Goal: Task Accomplishment & Management: Use online tool/utility

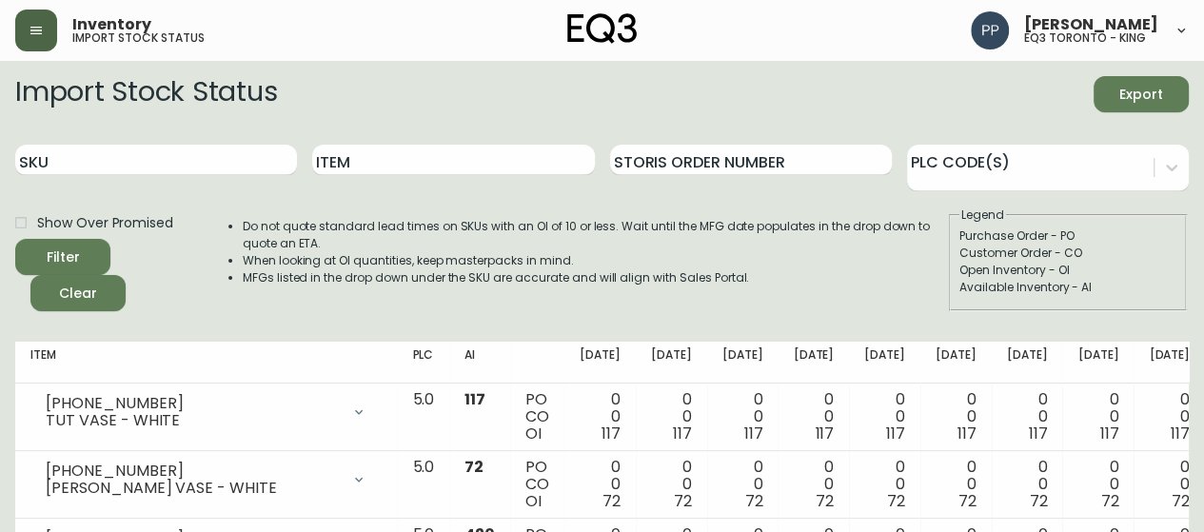
click at [46, 21] on button "button" at bounding box center [36, 31] width 42 height 42
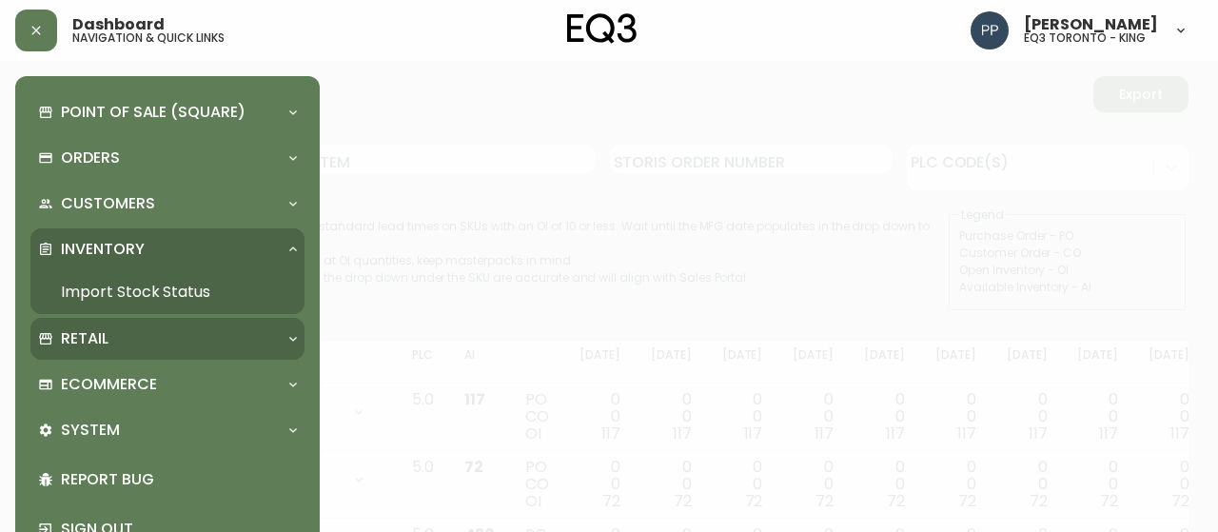
click at [90, 345] on p "Retail" at bounding box center [85, 338] width 48 height 21
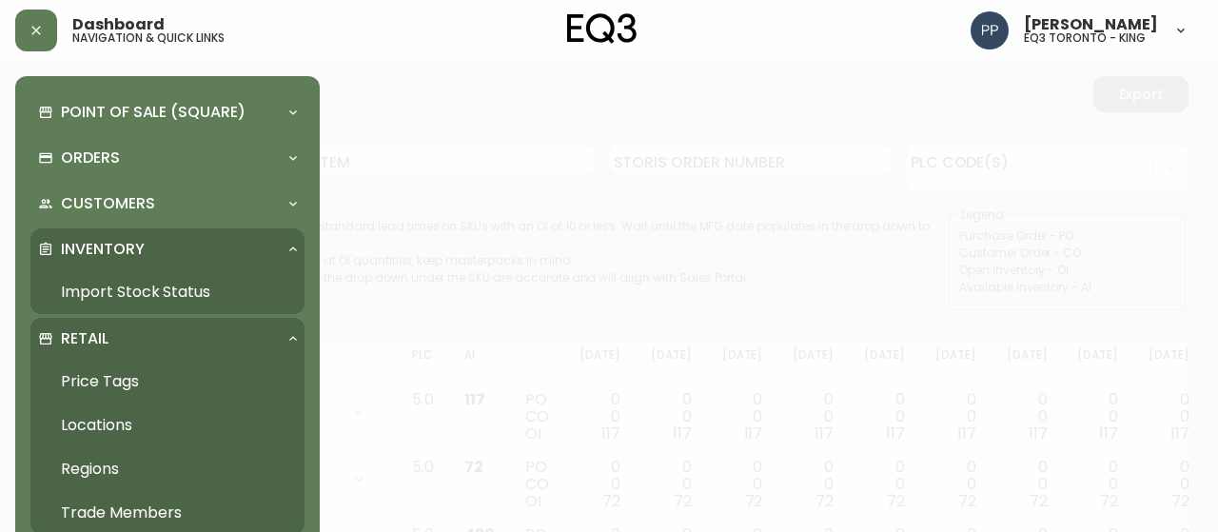
click at [115, 380] on link "Price Tags" at bounding box center [167, 382] width 274 height 44
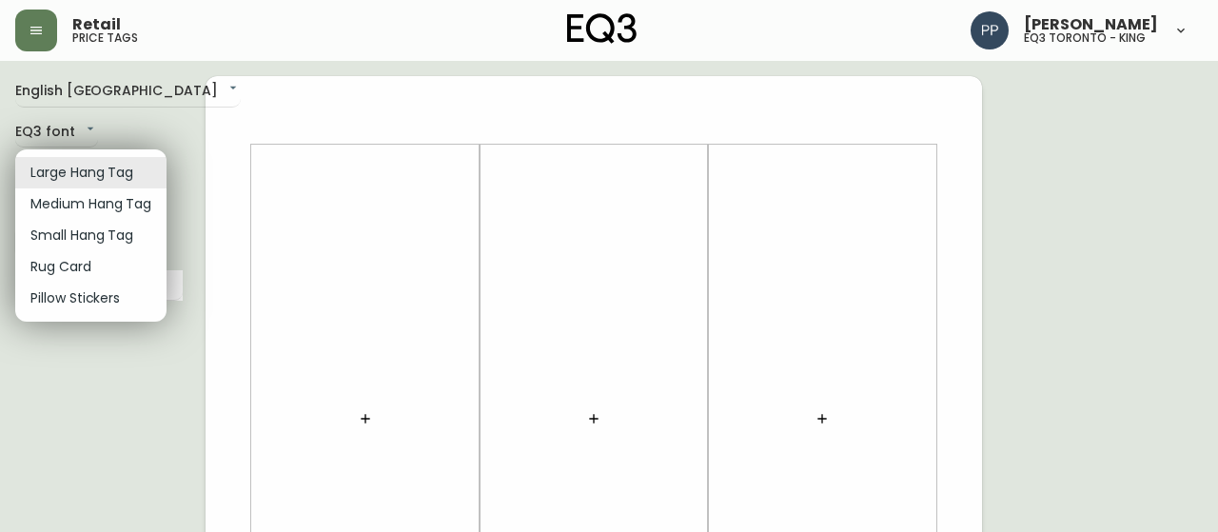
click at [112, 228] on li "Small Hang Tag" at bounding box center [90, 235] width 151 height 31
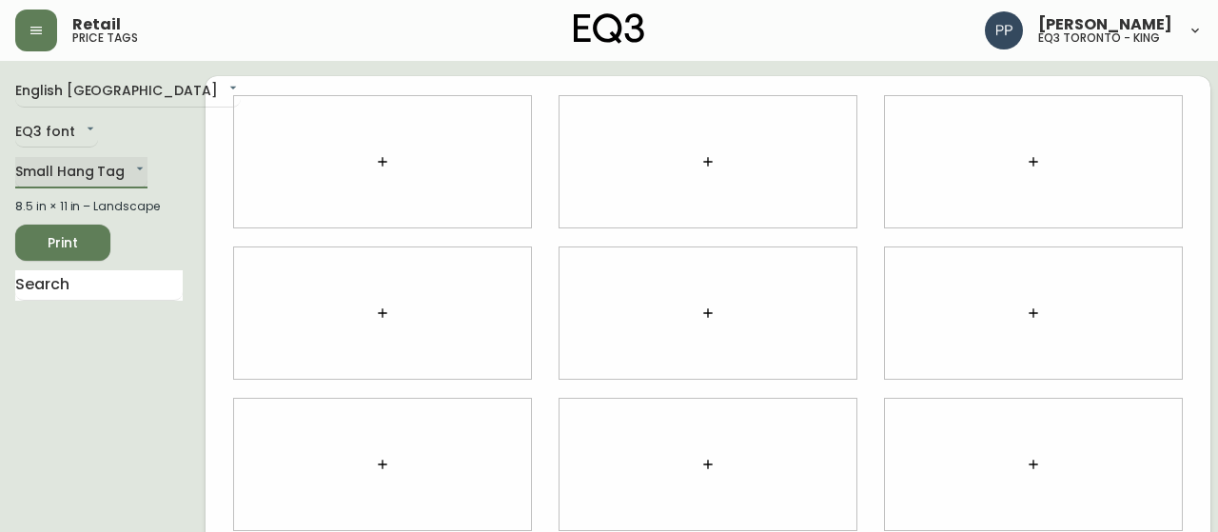
type input "small"
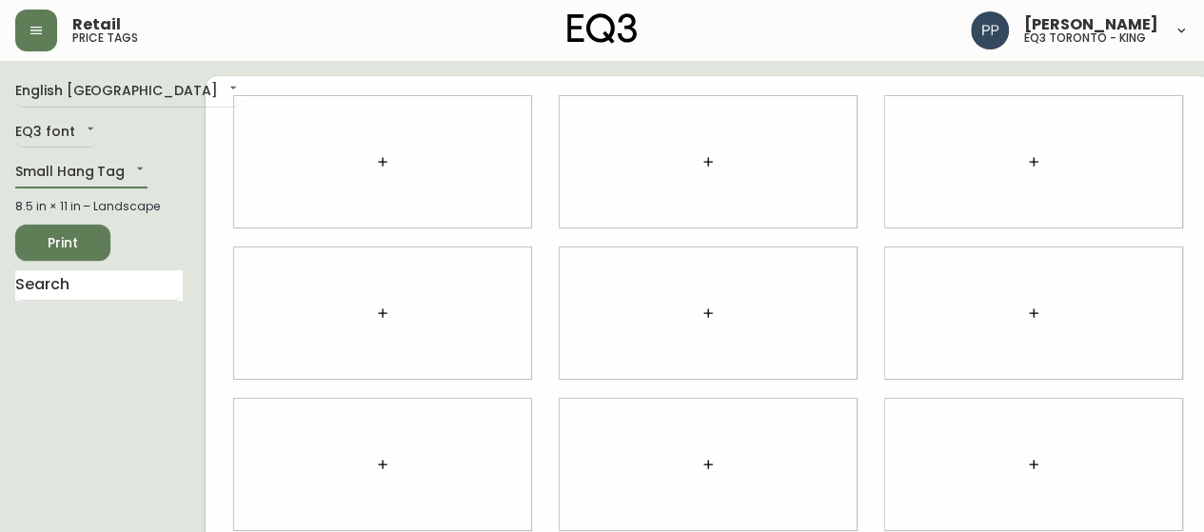
click at [375, 155] on icon "button" at bounding box center [382, 161] width 15 height 15
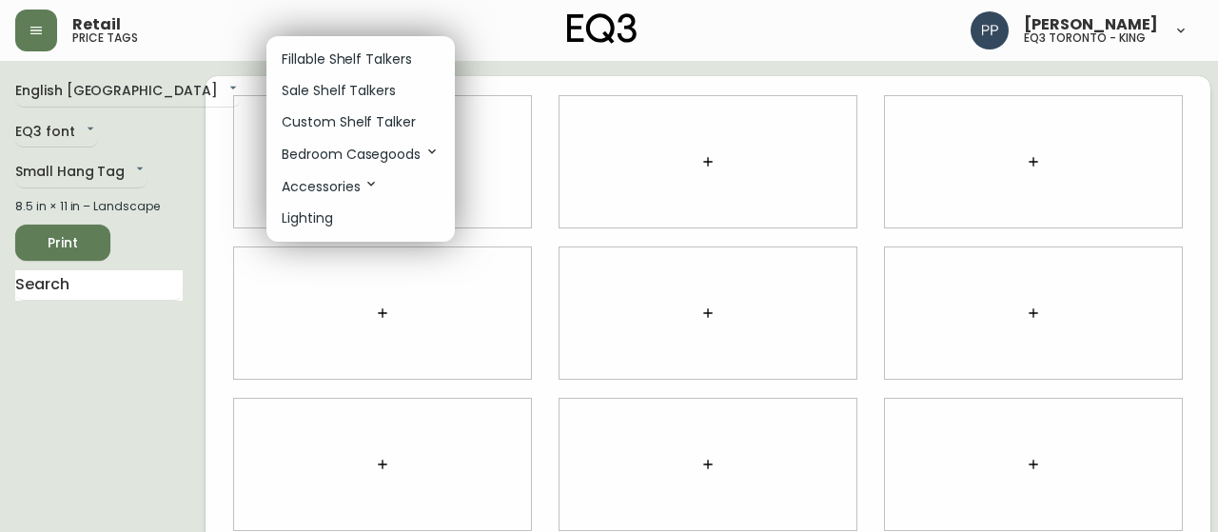
click at [377, 98] on p "Sale Shelf Talkers" at bounding box center [339, 91] width 114 height 20
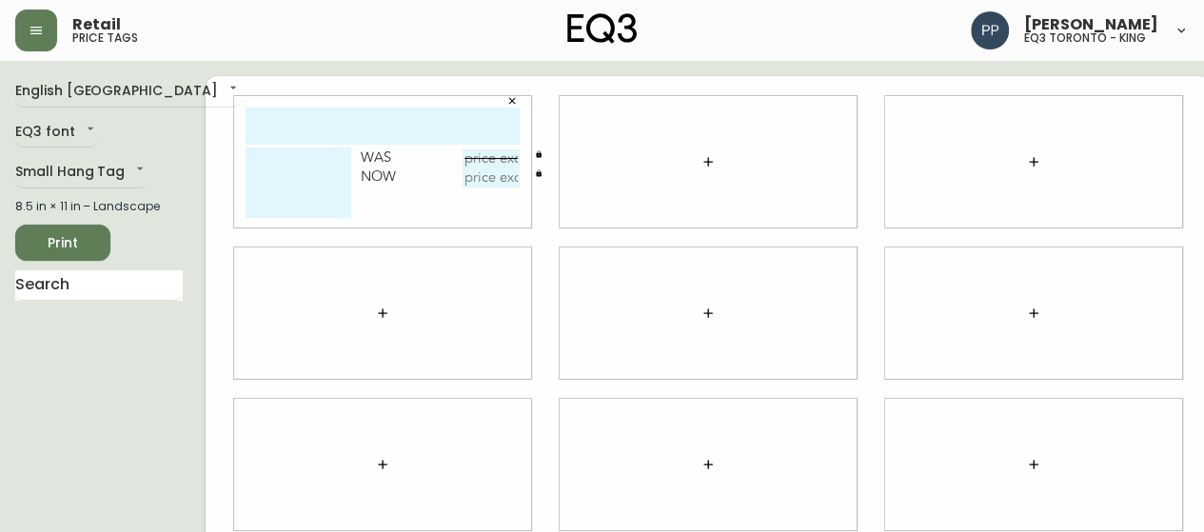
click at [358, 121] on input "text" at bounding box center [383, 126] width 274 height 37
click at [126, 168] on body "Retail price tags [PERSON_NAME] eq3 [GEOGRAPHIC_DATA] - king English [GEOGRAPHI…" at bounding box center [602, 426] width 1204 height 853
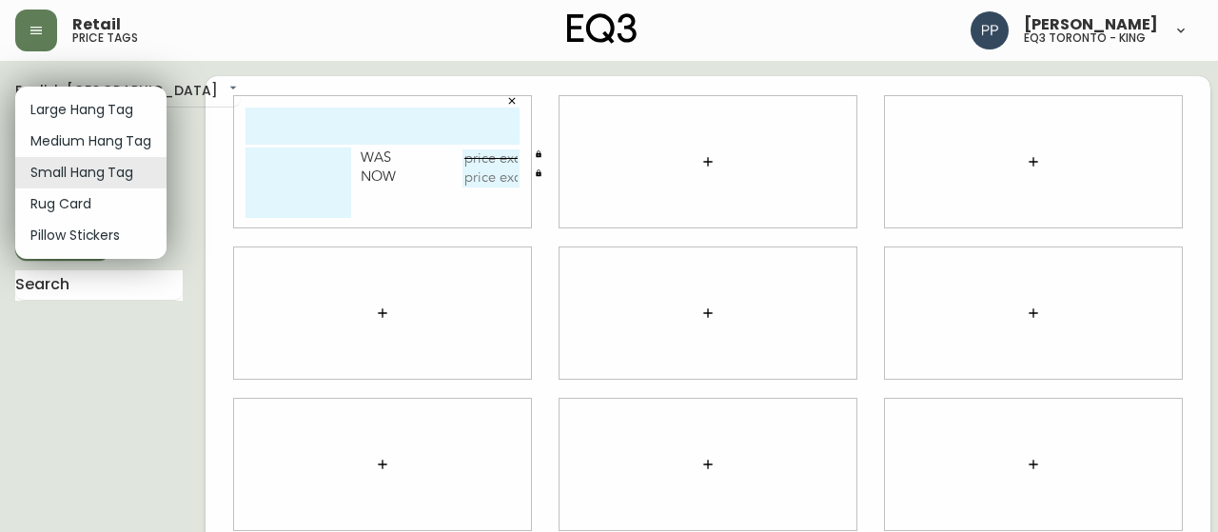
click at [480, 107] on div at bounding box center [609, 266] width 1218 height 532
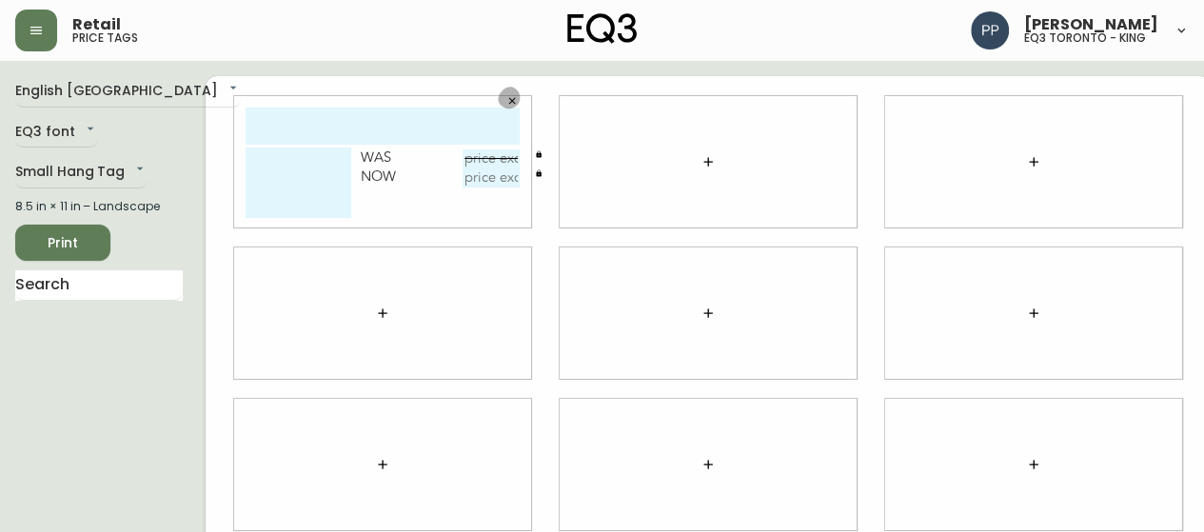
click at [509, 102] on icon "button" at bounding box center [512, 101] width 7 height 7
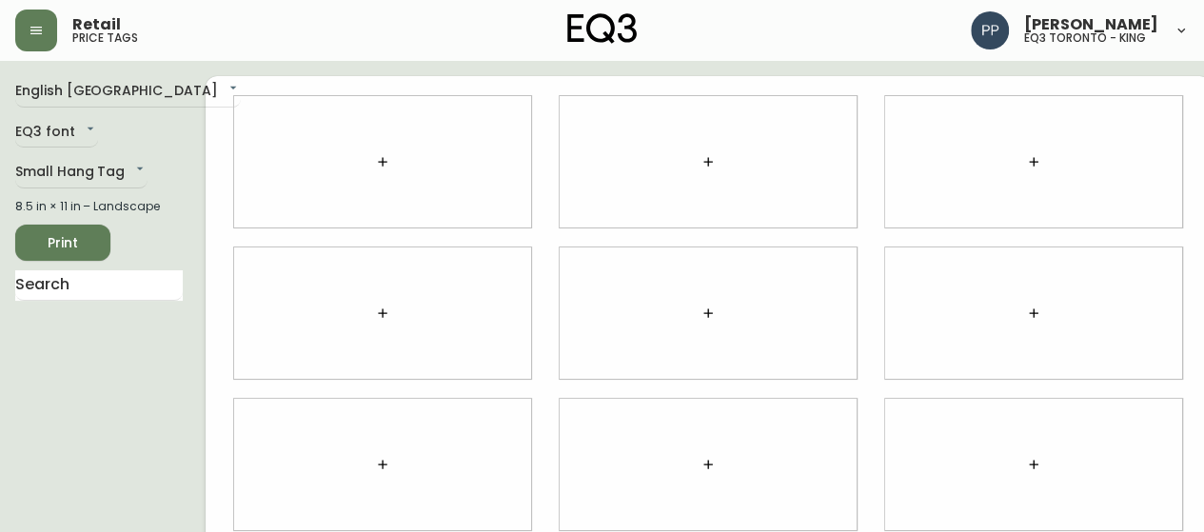
click at [377, 155] on button "button" at bounding box center [383, 162] width 38 height 38
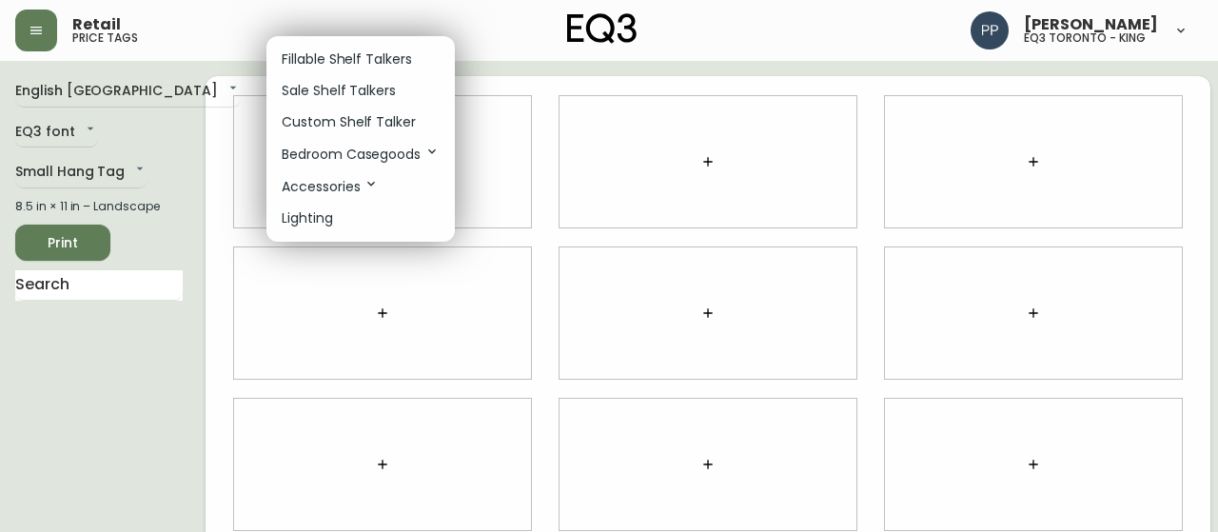
click at [394, 57] on p "Fillable Shelf Talkers" at bounding box center [347, 59] width 130 height 20
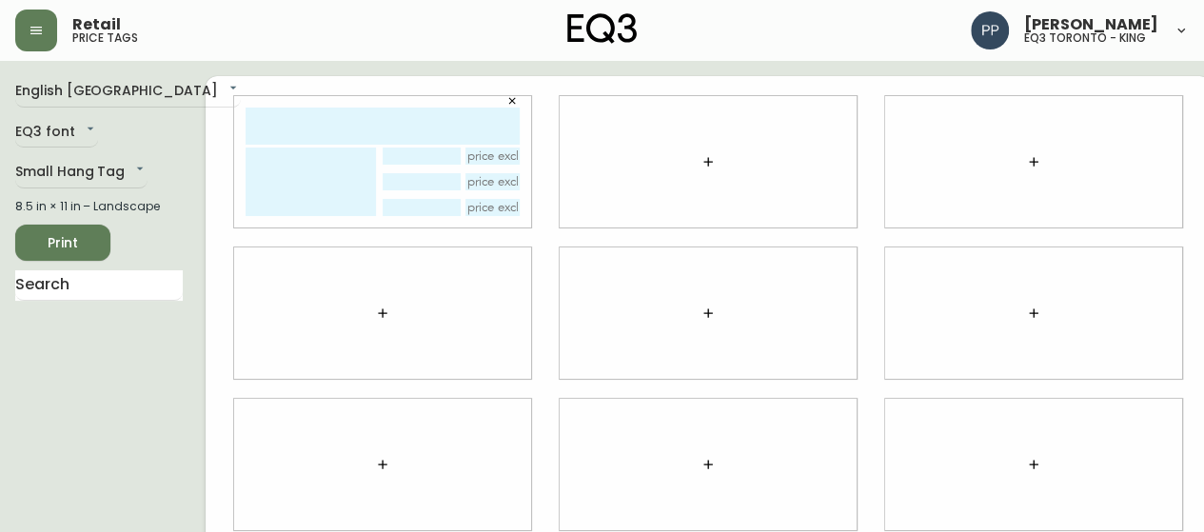
click at [700, 156] on icon "button" at bounding box center [707, 161] width 15 height 15
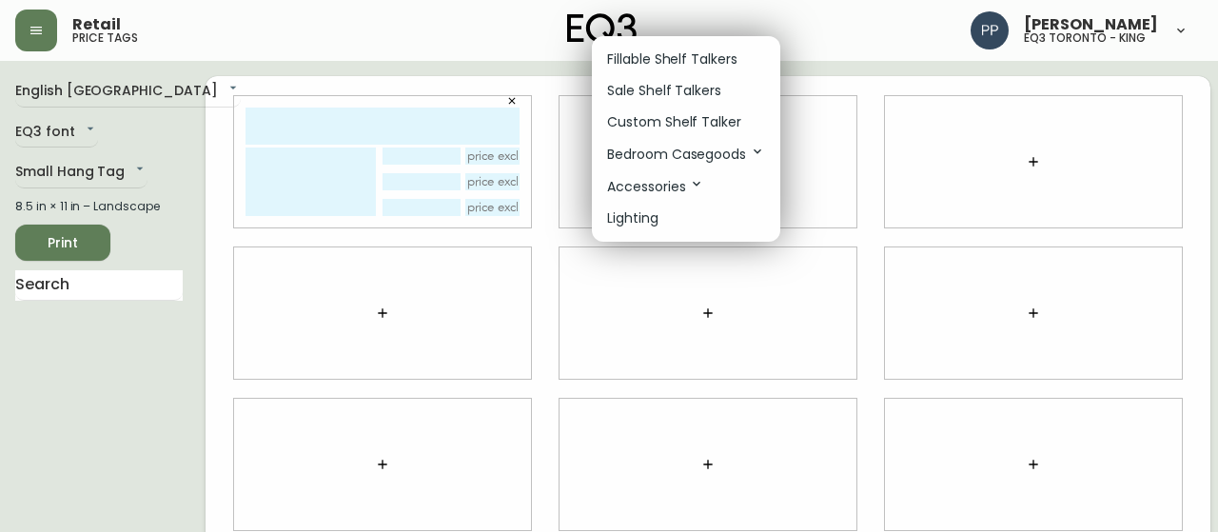
click at [671, 128] on p "Custom Shelf Talker" at bounding box center [674, 122] width 134 height 20
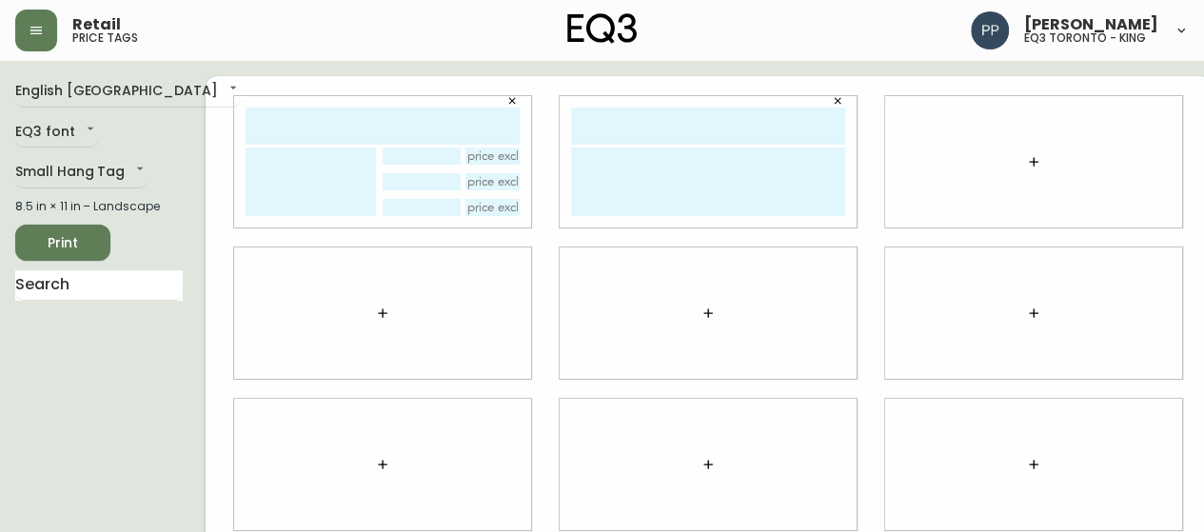
click at [506, 97] on icon "button" at bounding box center [511, 100] width 11 height 11
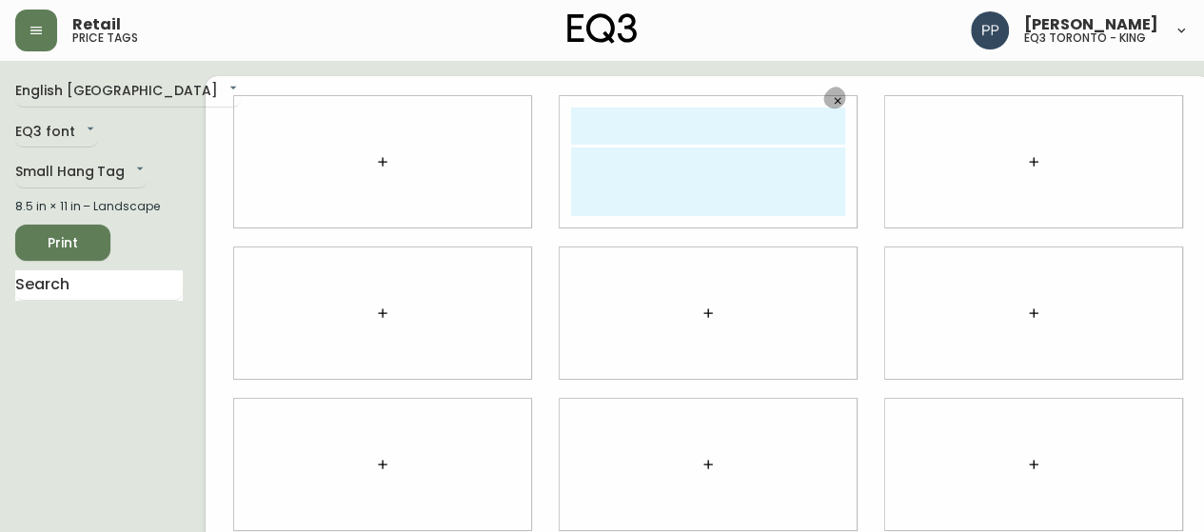
click at [823, 101] on button "button" at bounding box center [837, 101] width 29 height 29
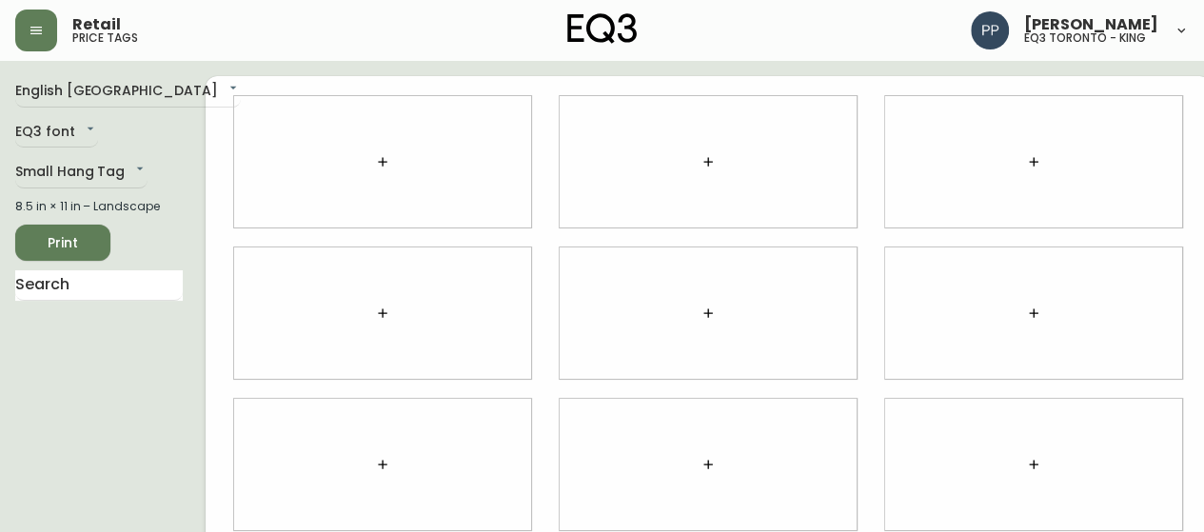
click at [378, 162] on icon "button" at bounding box center [382, 161] width 9 height 9
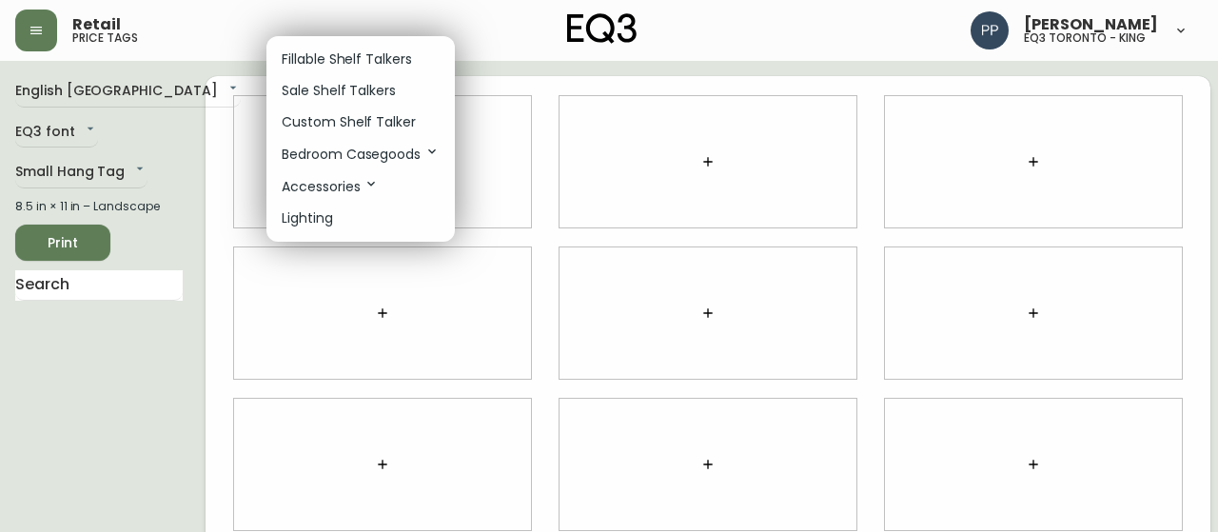
click at [372, 123] on p "Custom Shelf Talker" at bounding box center [349, 122] width 134 height 20
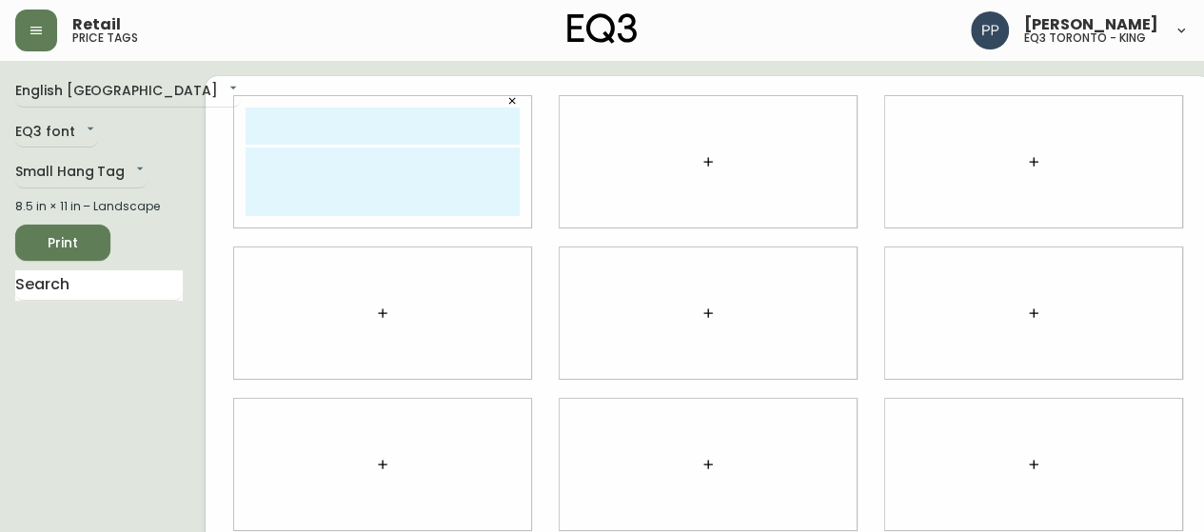
click at [348, 168] on textarea at bounding box center [383, 182] width 274 height 69
type textarea "E"
click at [432, 156] on textarea "EXCLUDES AERON CHAIRS AND STOOLS" at bounding box center [383, 182] width 274 height 69
click at [438, 157] on textarea "EXCLUDES AERON CHAIRS AND STOOLS" at bounding box center [383, 182] width 274 height 69
type textarea "EXCLUDES AERON CHAIRS & STOOLS"
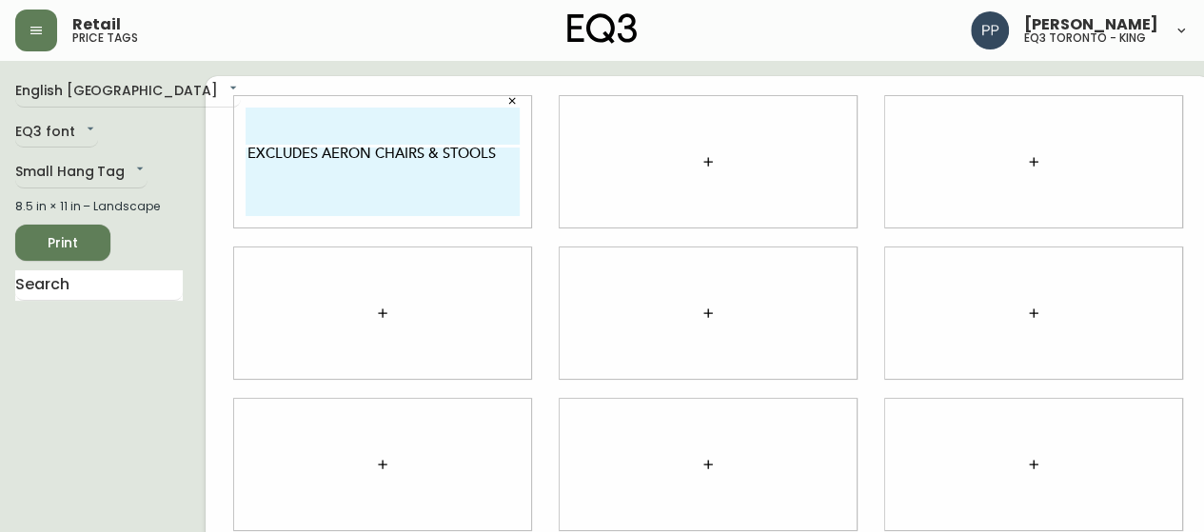
click at [74, 244] on span "Print" at bounding box center [62, 243] width 65 height 24
